Goal: Information Seeking & Learning: Learn about a topic

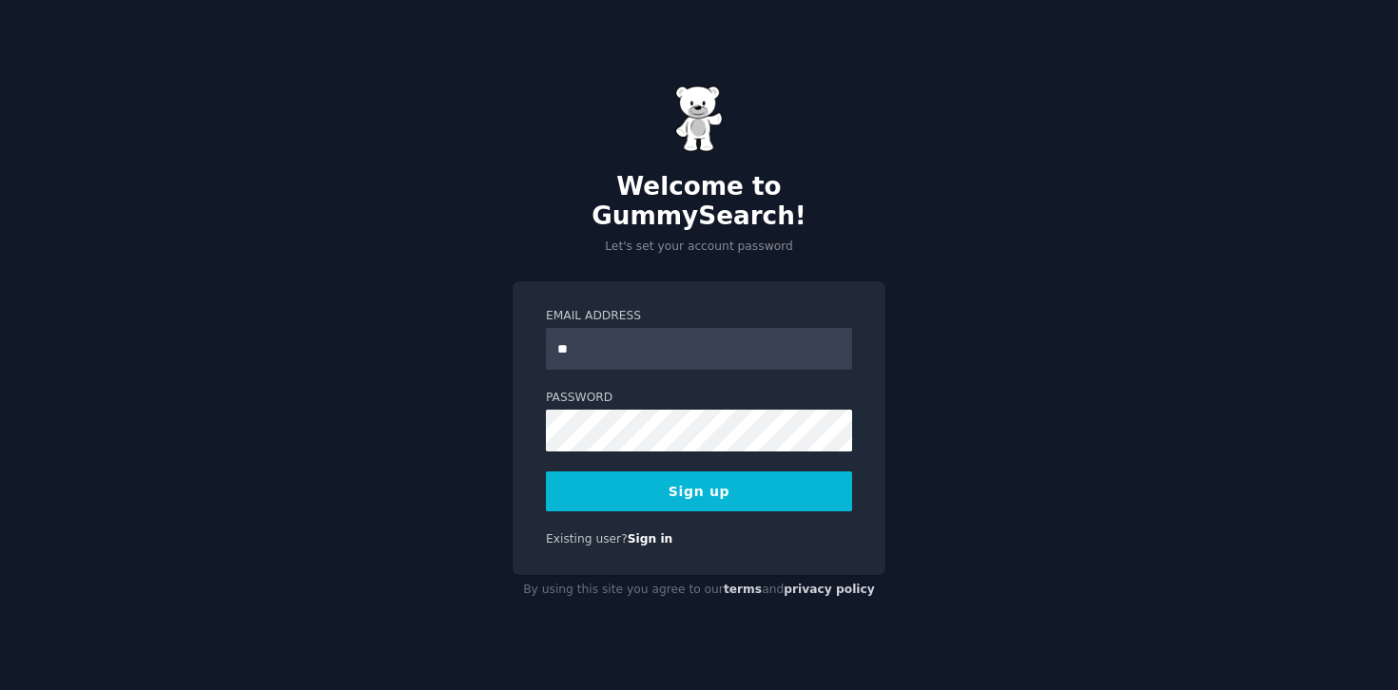
type input "**********"
click at [730, 483] on button "Sign up" at bounding box center [699, 492] width 306 height 40
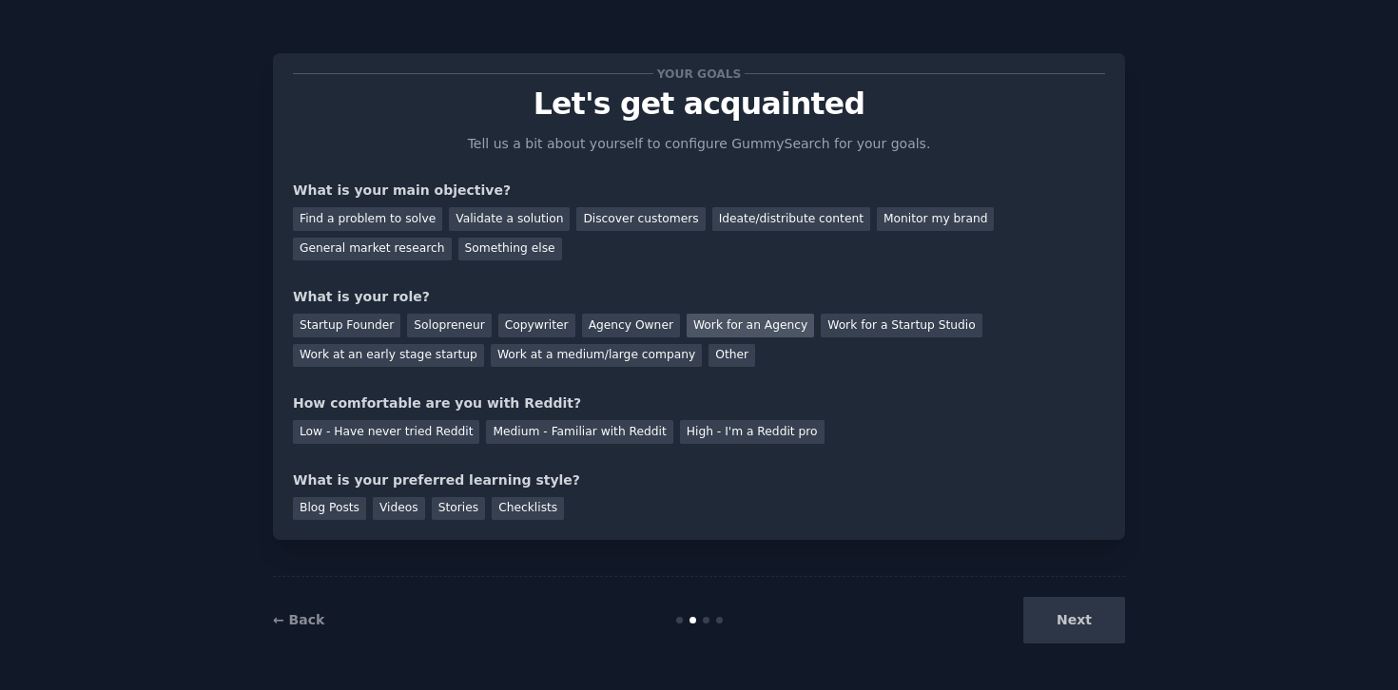
click at [733, 322] on div "Work for an Agency" at bounding box center [749, 326] width 127 height 24
click at [406, 435] on div "Low - Have never tried Reddit" at bounding box center [386, 432] width 186 height 24
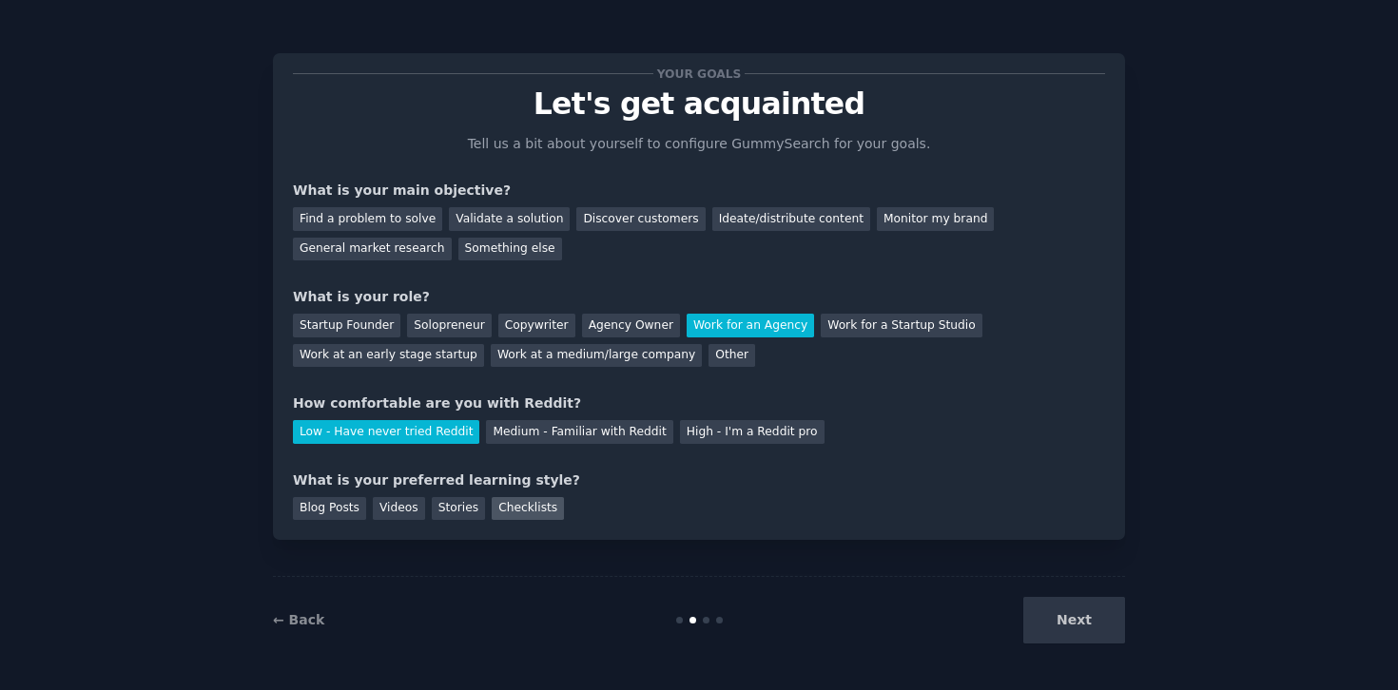
click at [512, 506] on div "Checklists" at bounding box center [528, 509] width 72 height 24
click at [397, 500] on div "Videos" at bounding box center [399, 509] width 52 height 24
click at [516, 505] on div "Checklists" at bounding box center [528, 509] width 72 height 24
click at [1062, 623] on div "Next" at bounding box center [982, 620] width 284 height 47
click at [507, 245] on div "Something else" at bounding box center [510, 250] width 104 height 24
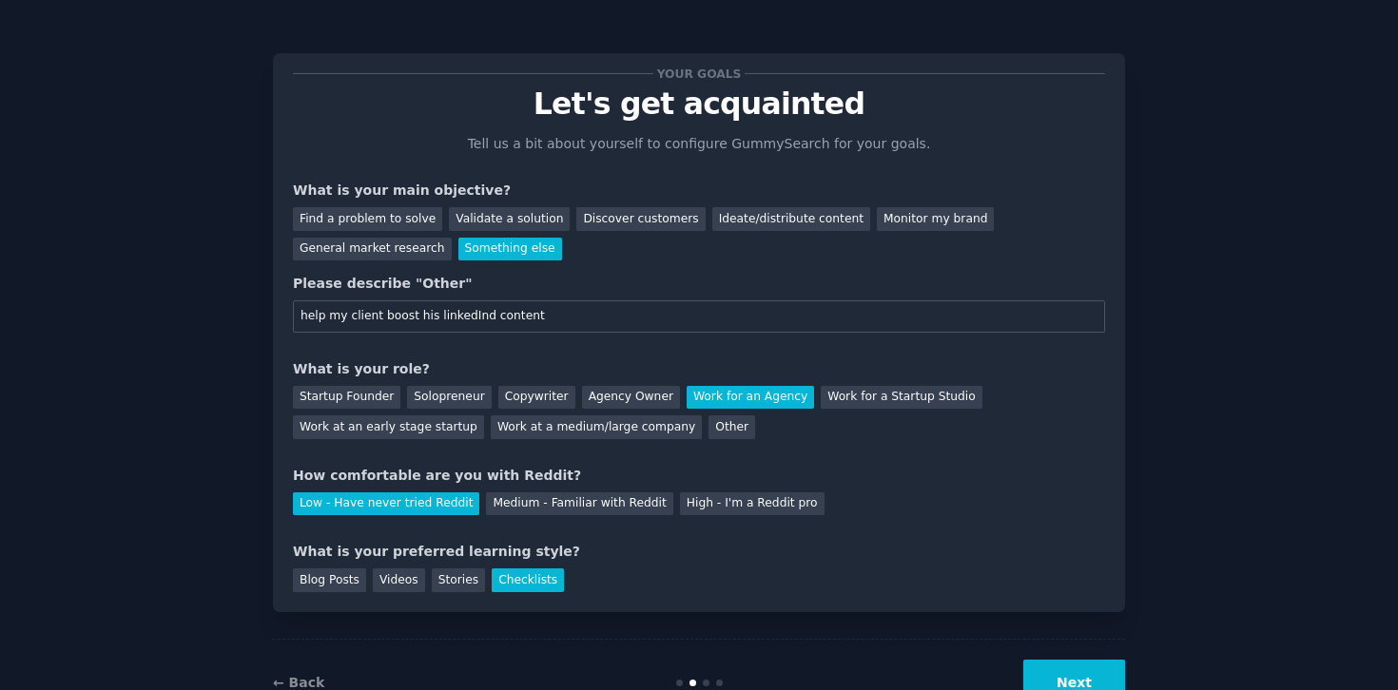
type input "help my client boost his linkedInd content"
click at [1051, 671] on button "Next" at bounding box center [1074, 683] width 102 height 47
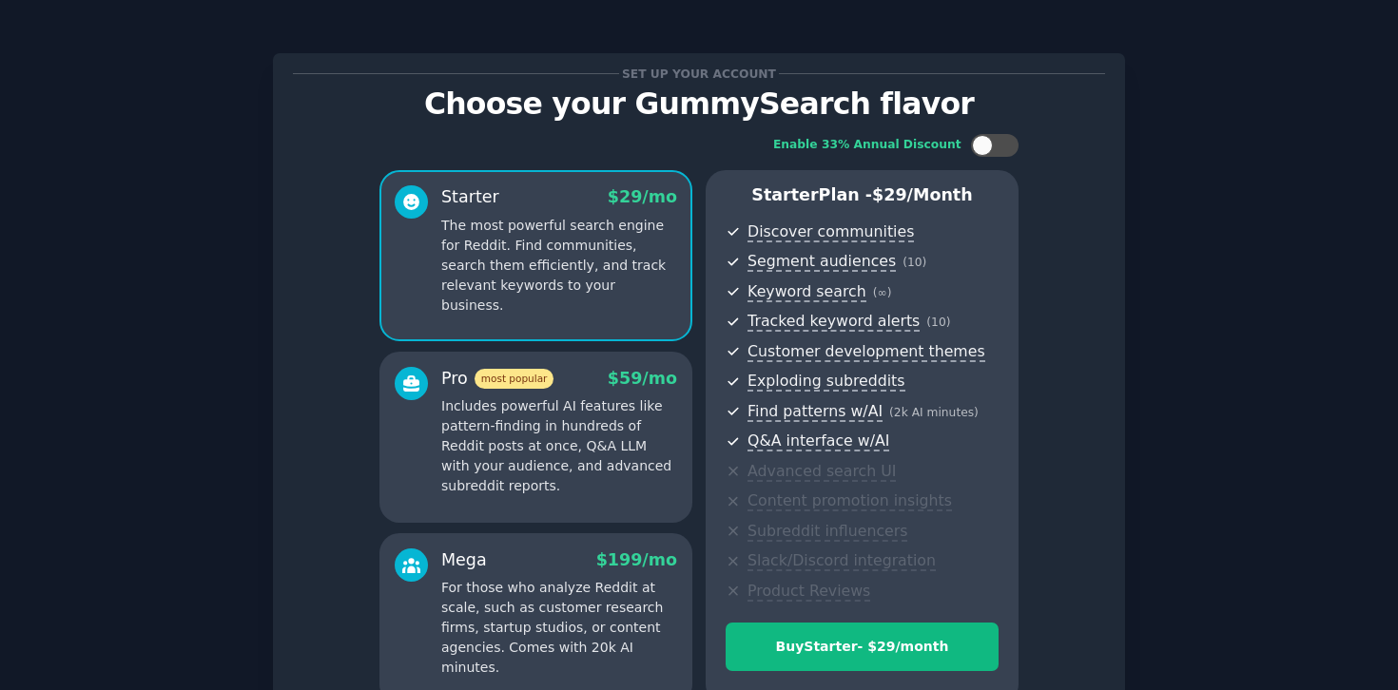
scroll to position [195, 0]
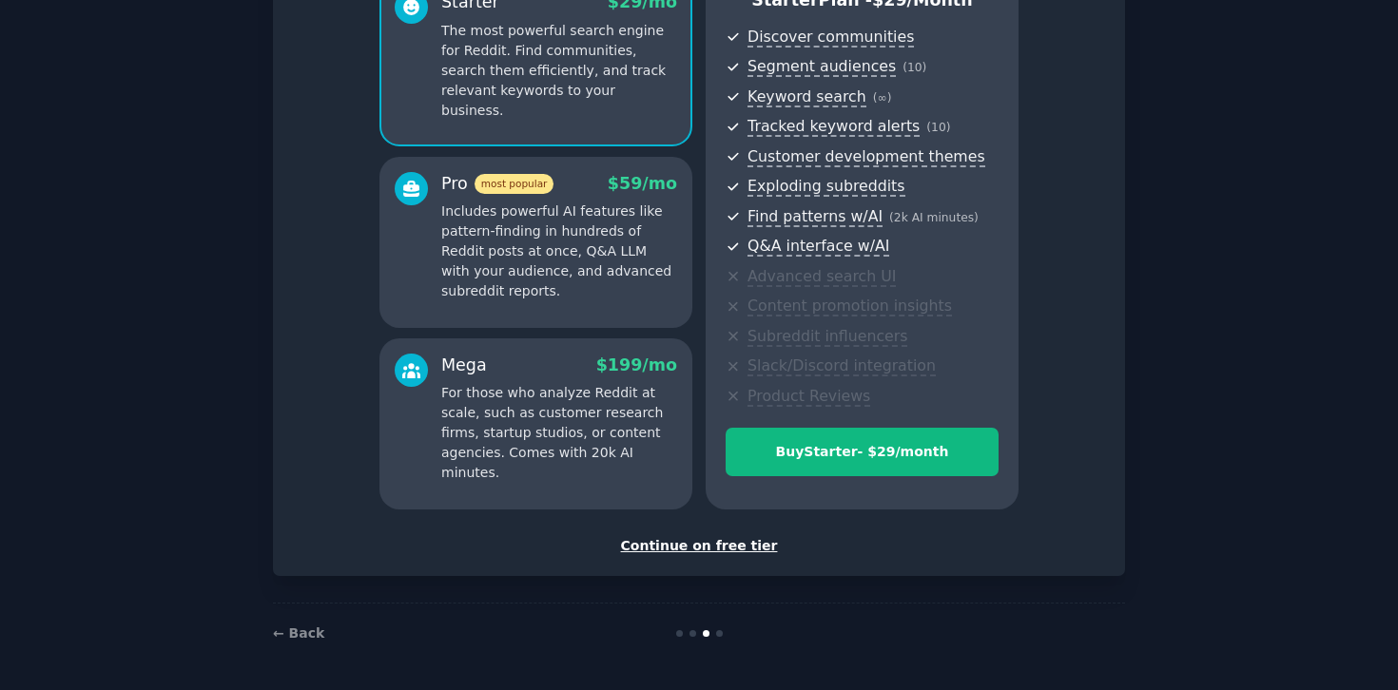
click at [698, 548] on div "Continue on free tier" at bounding box center [699, 546] width 812 height 20
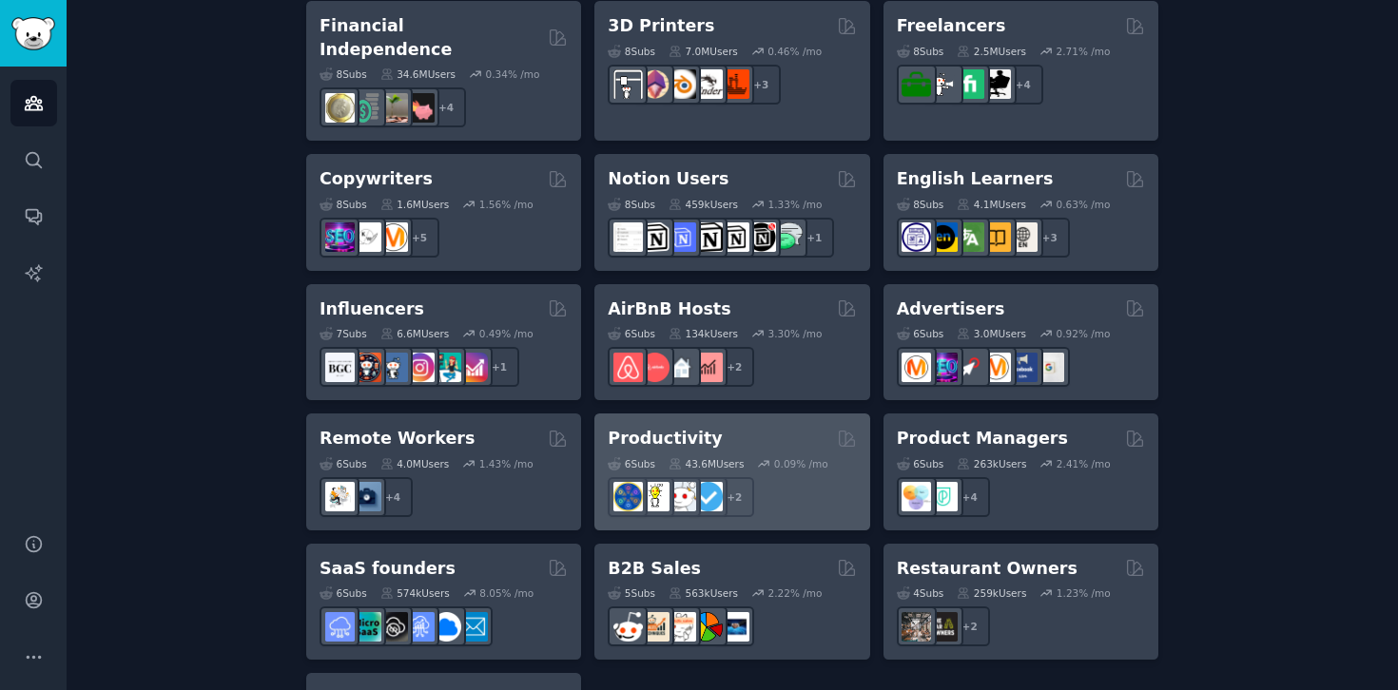
scroll to position [1503, 0]
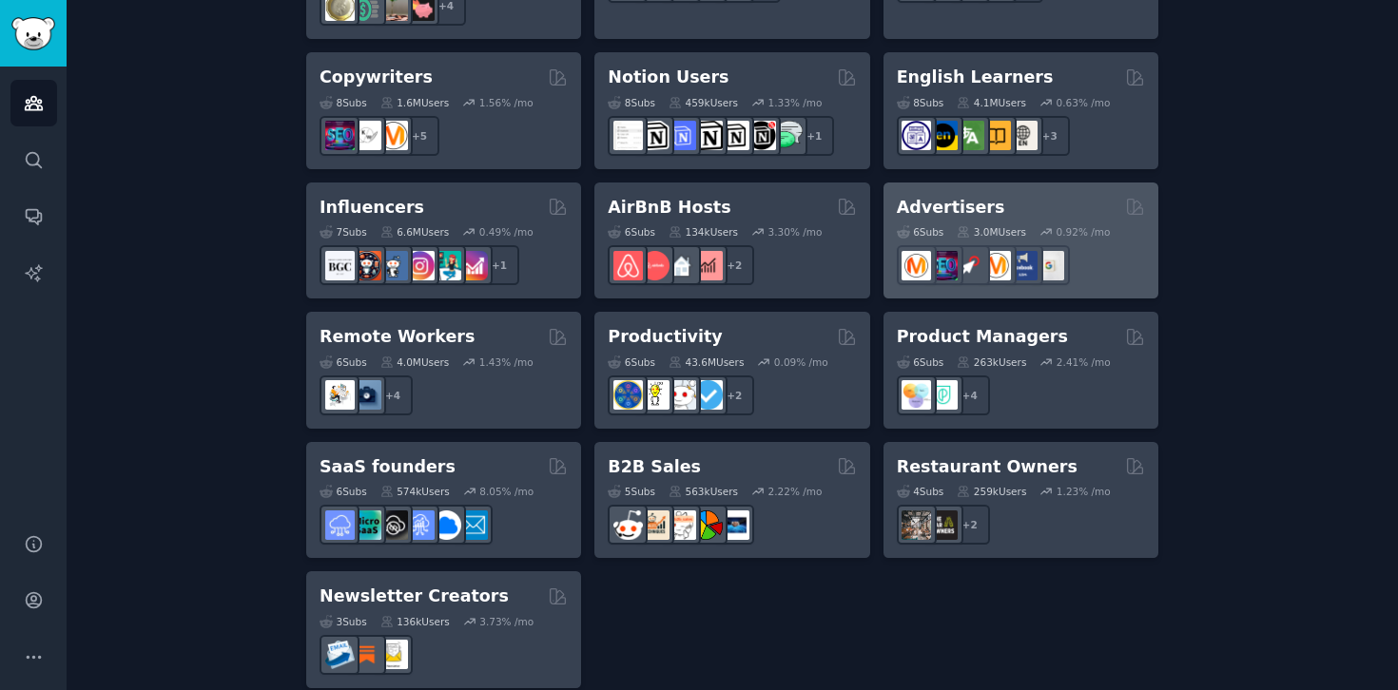
click at [1067, 196] on div "Advertisers" at bounding box center [1021, 208] width 248 height 24
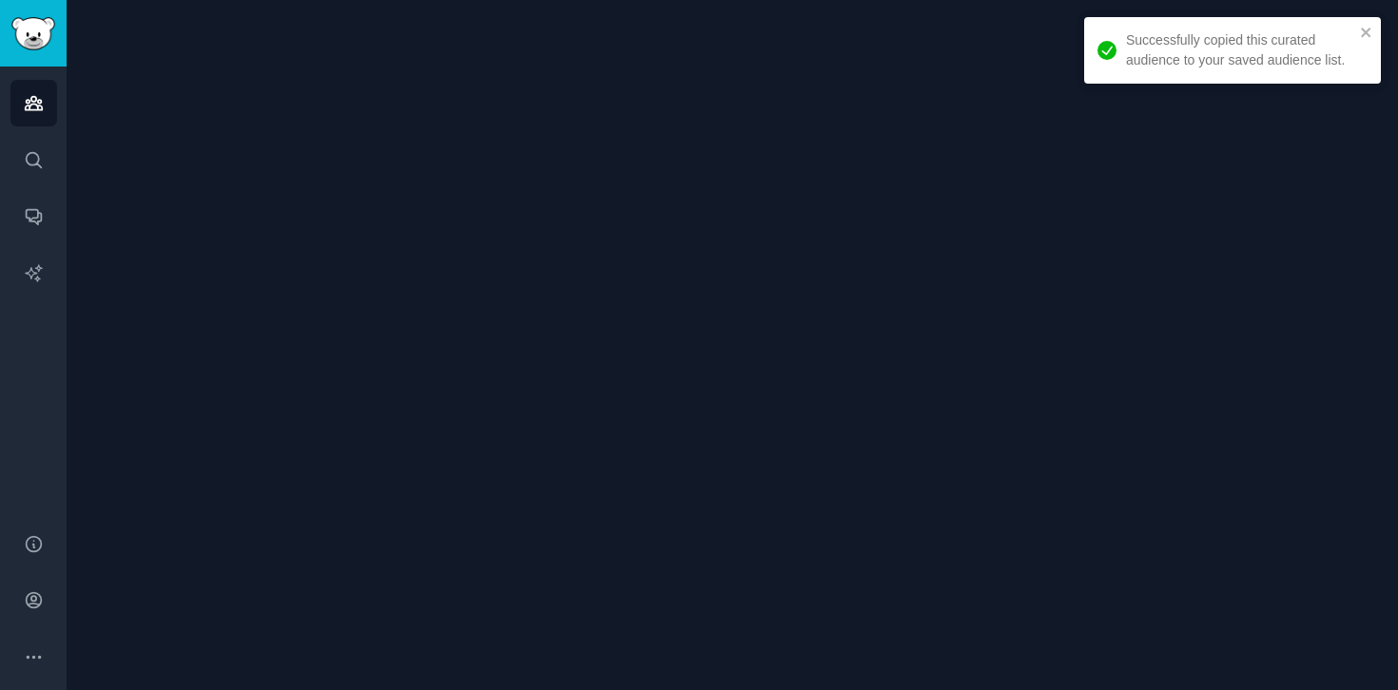
click at [801, 448] on div at bounding box center [732, 345] width 1331 height 690
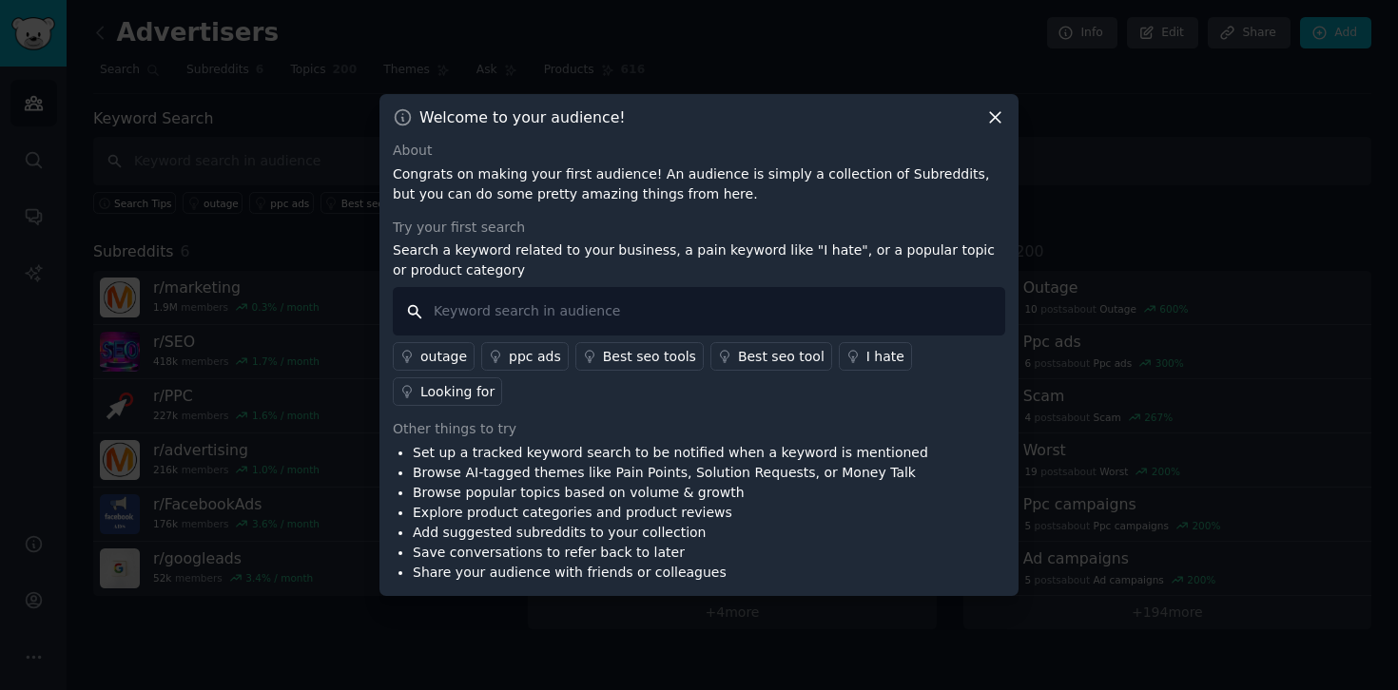
click at [477, 317] on input "text" at bounding box center [699, 311] width 612 height 48
type input "[MEDICAL_DATA]"
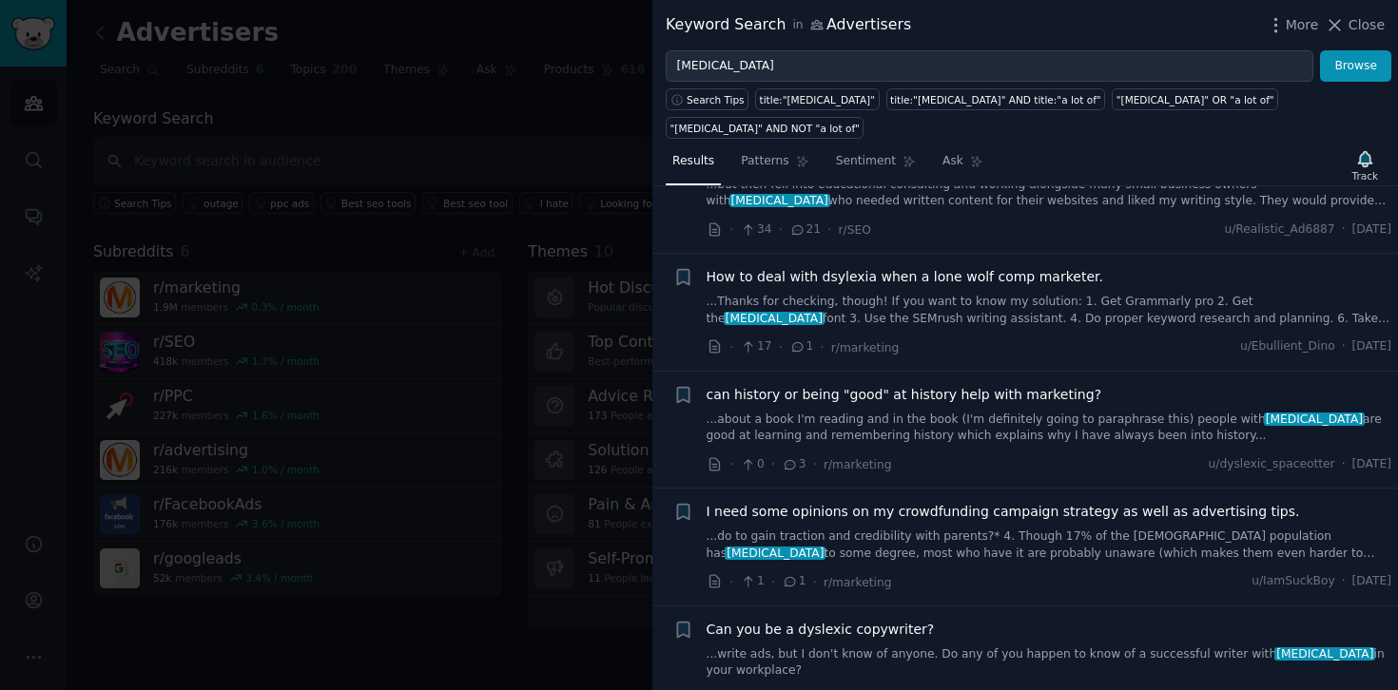
scroll to position [789, 0]
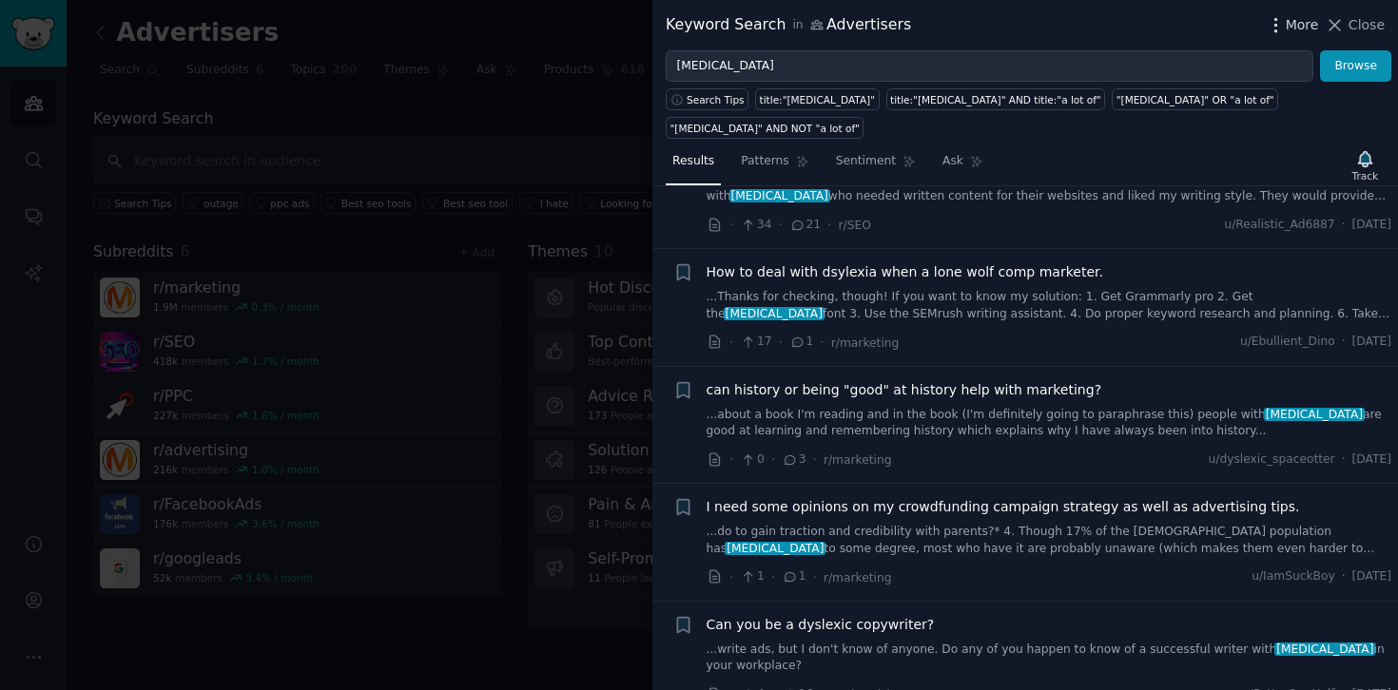
click at [1298, 26] on span "More" at bounding box center [1301, 25] width 33 height 20
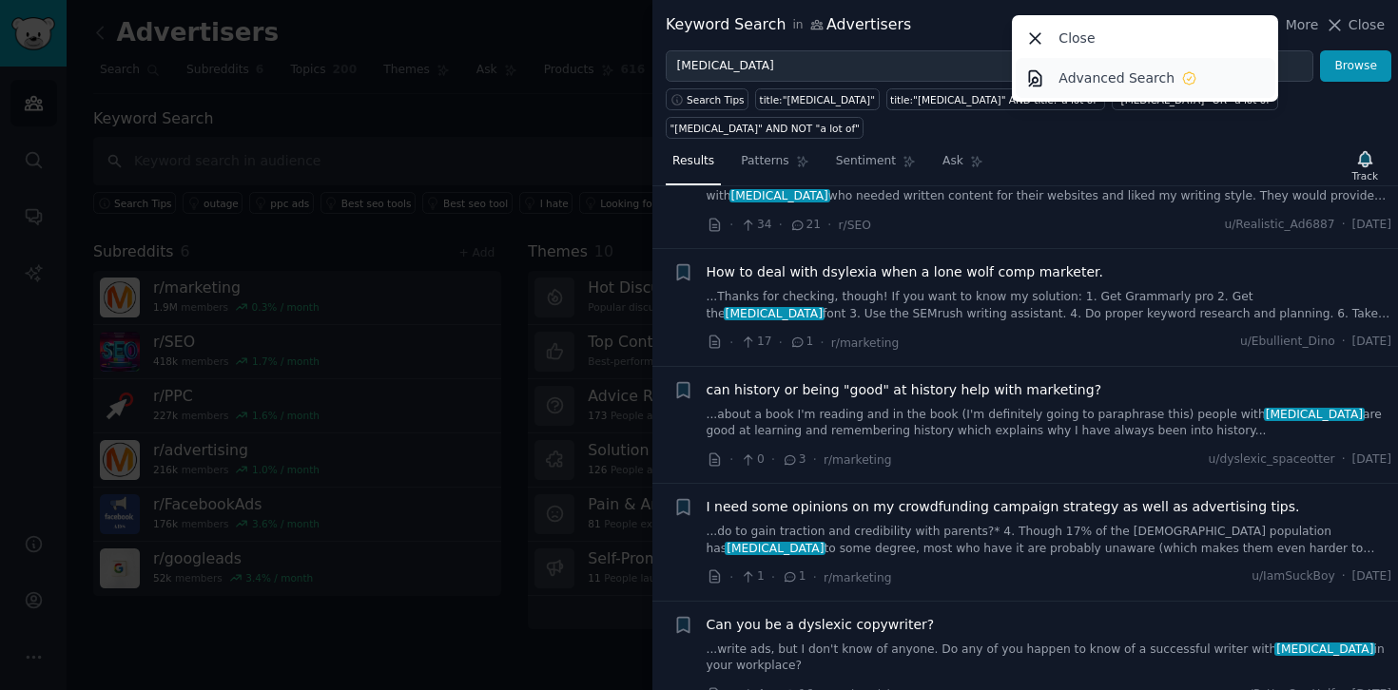
click at [1122, 78] on p "Advanced Search" at bounding box center [1116, 78] width 116 height 20
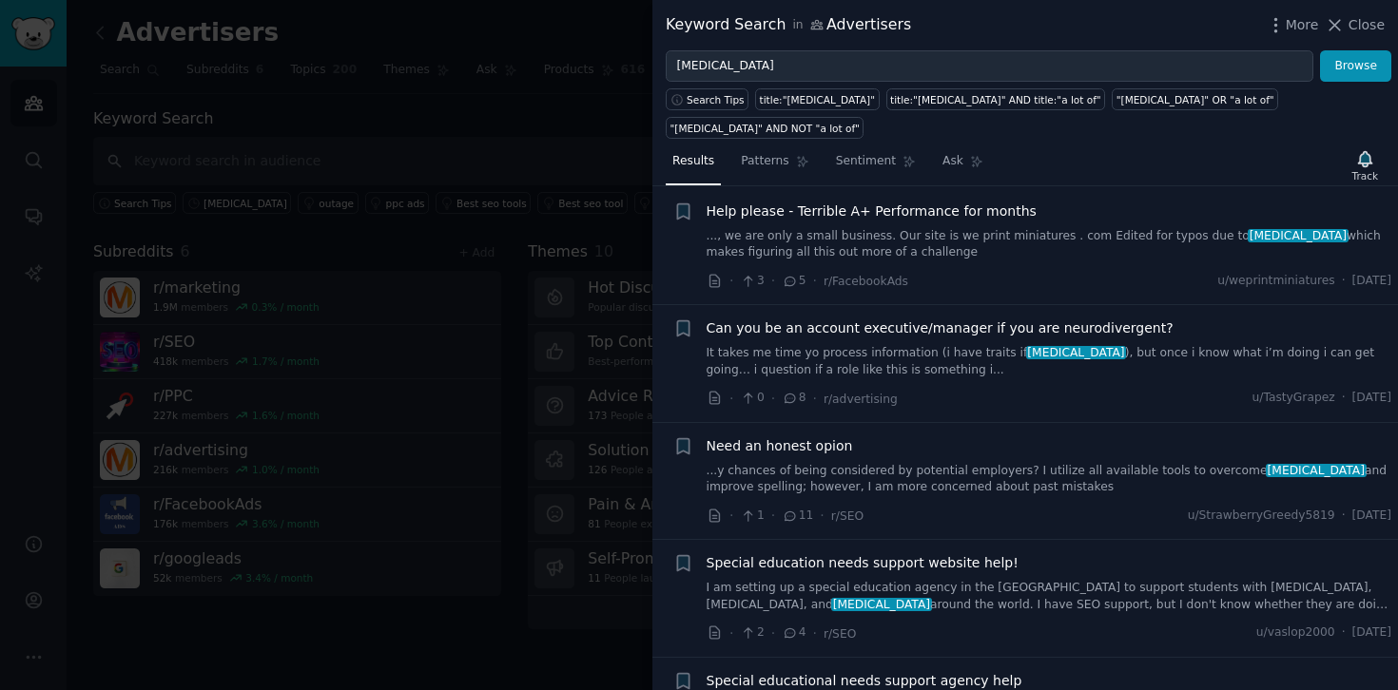
scroll to position [32, 0]
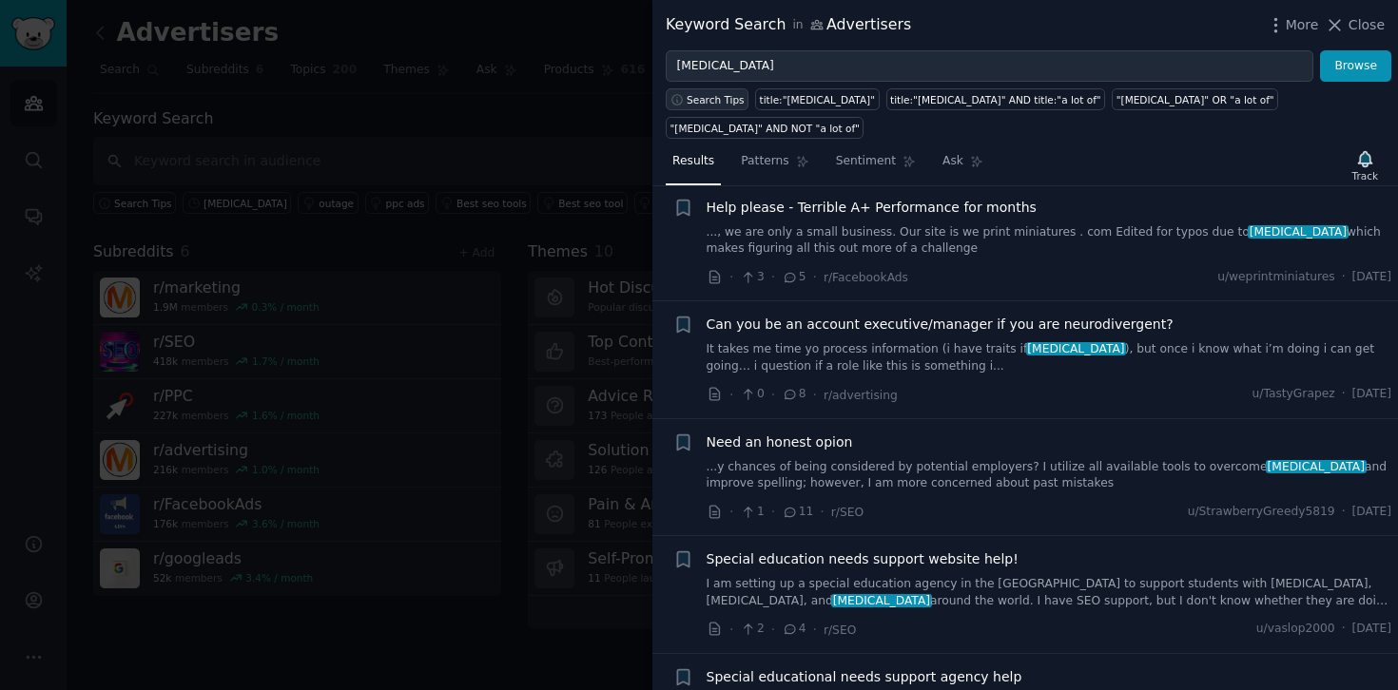
click at [719, 101] on span "Search Tips" at bounding box center [715, 99] width 58 height 13
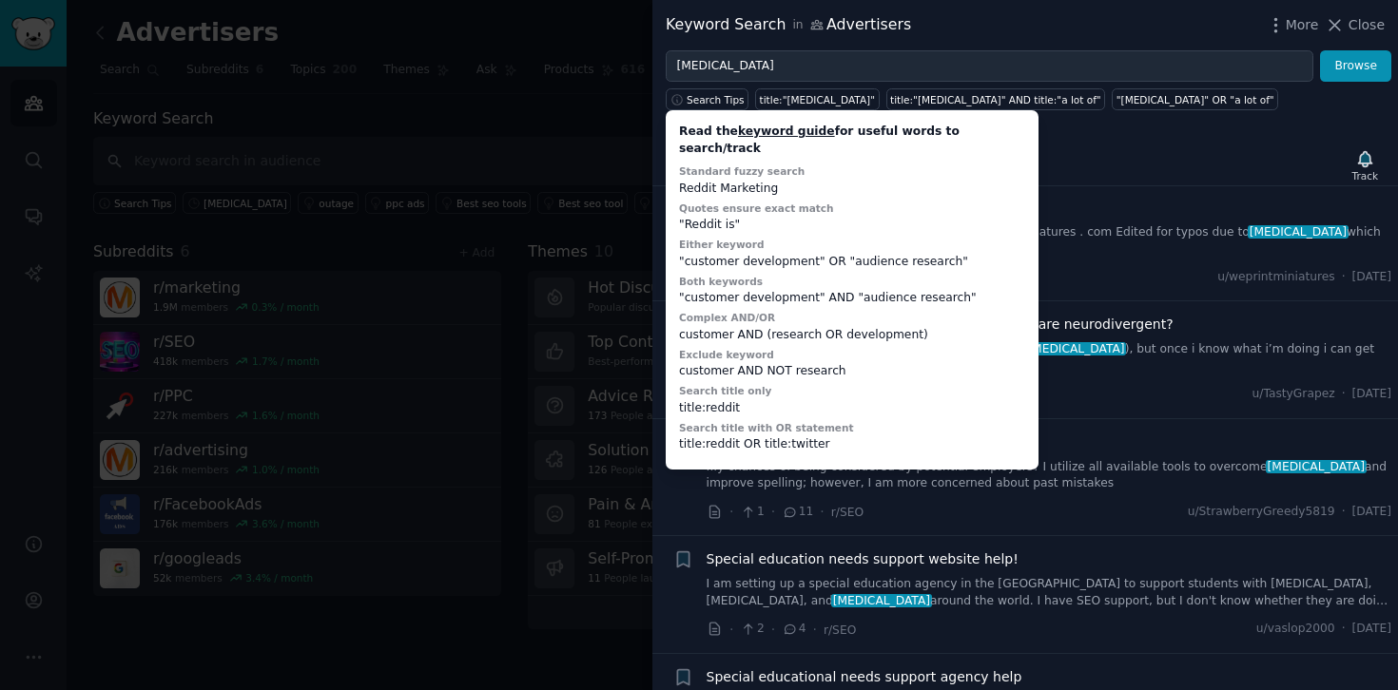
click at [814, 667] on span "Special educational needs support agency help" at bounding box center [864, 677] width 316 height 20
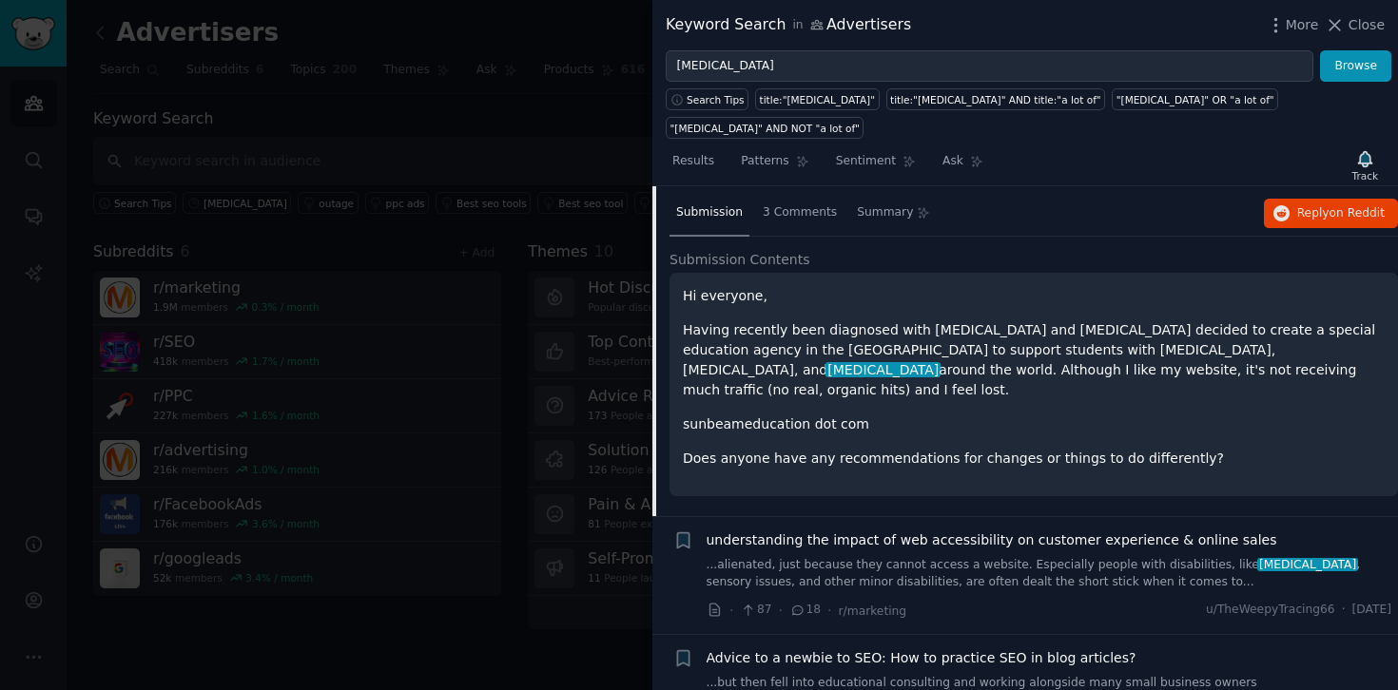
scroll to position [609, 0]
click at [310, 44] on div at bounding box center [699, 345] width 1398 height 690
